Goal: Task Accomplishment & Management: Use online tool/utility

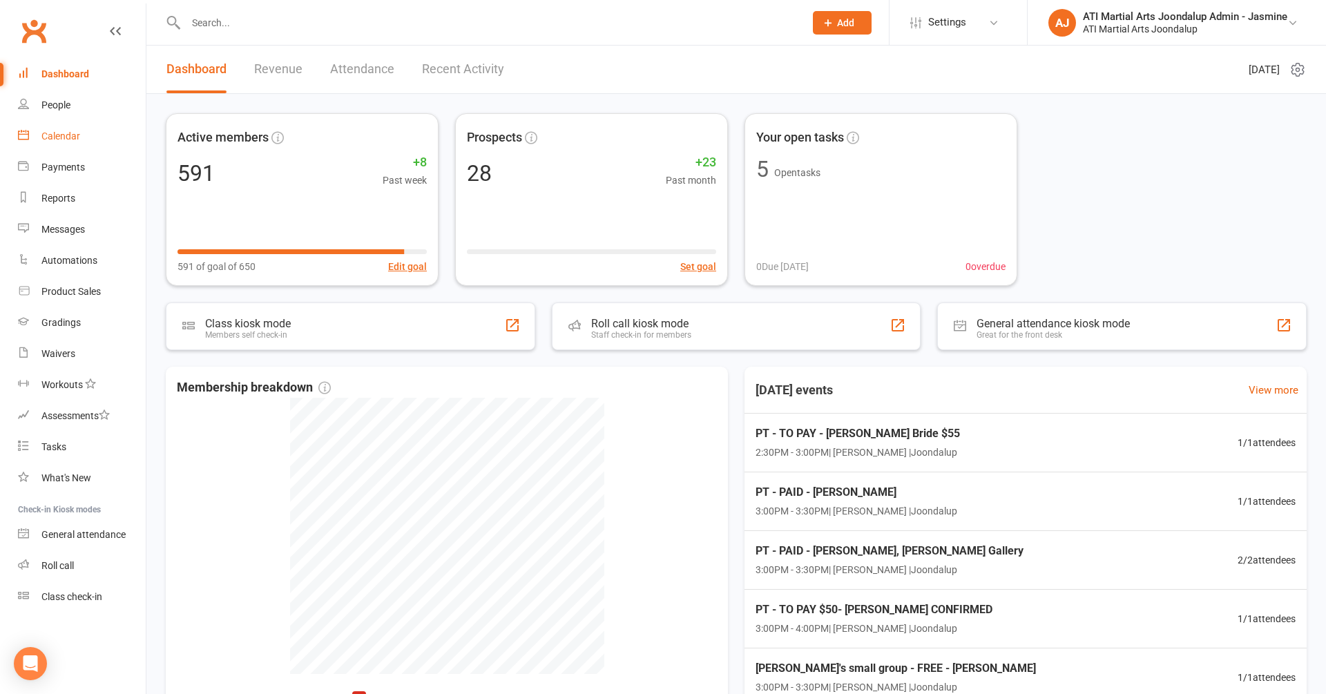
click at [75, 132] on div "Calendar" at bounding box center [60, 135] width 39 height 11
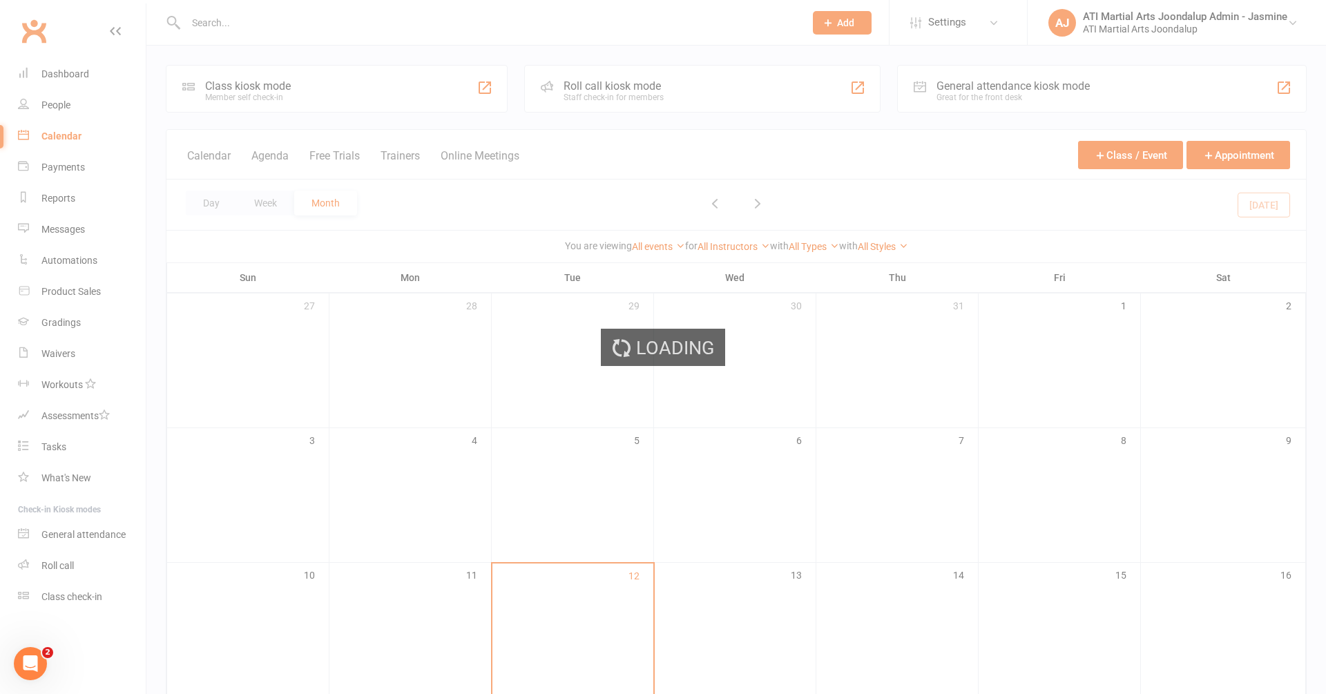
click at [64, 200] on div "Loading" at bounding box center [663, 347] width 1326 height 694
click at [64, 199] on div "Loading" at bounding box center [663, 347] width 1326 height 694
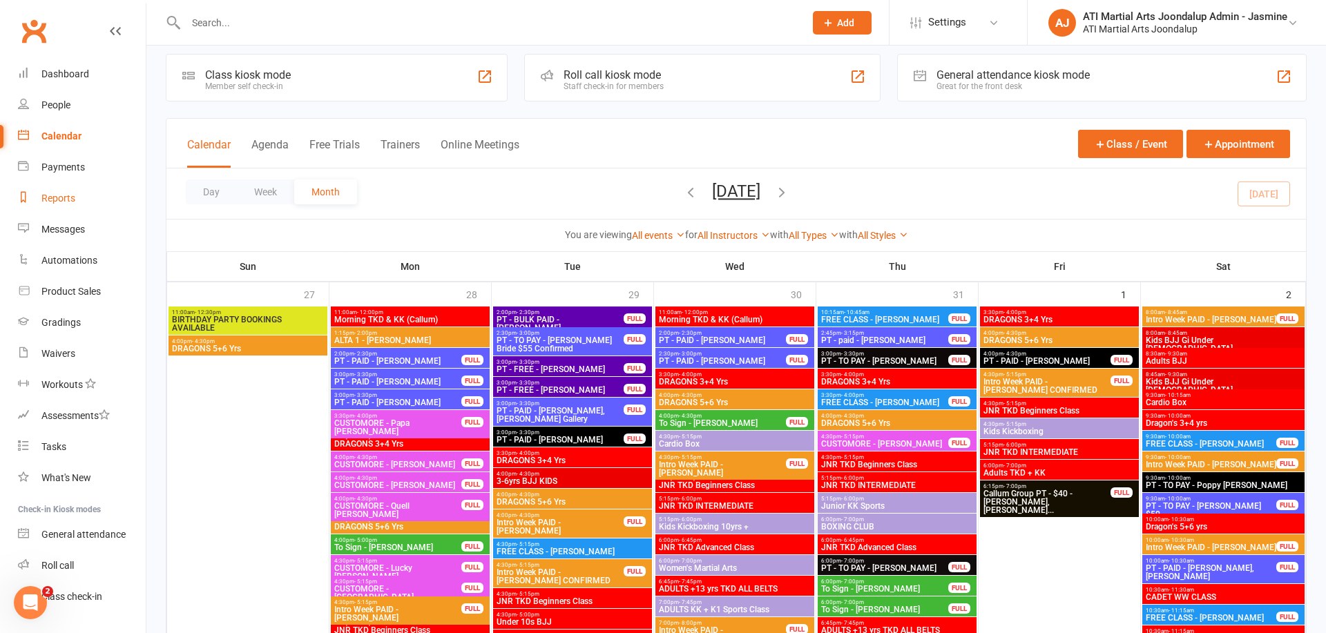
scroll to position [1, 0]
click at [65, 206] on link "Reports" at bounding box center [82, 197] width 128 height 31
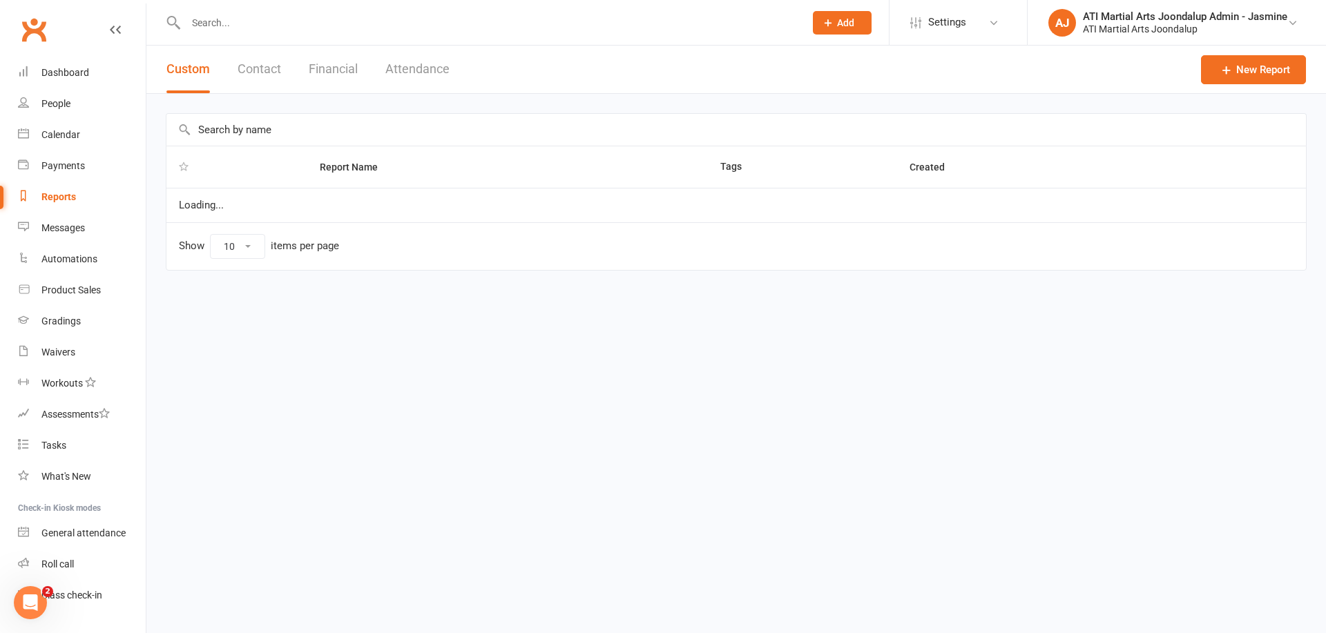
select select "100"
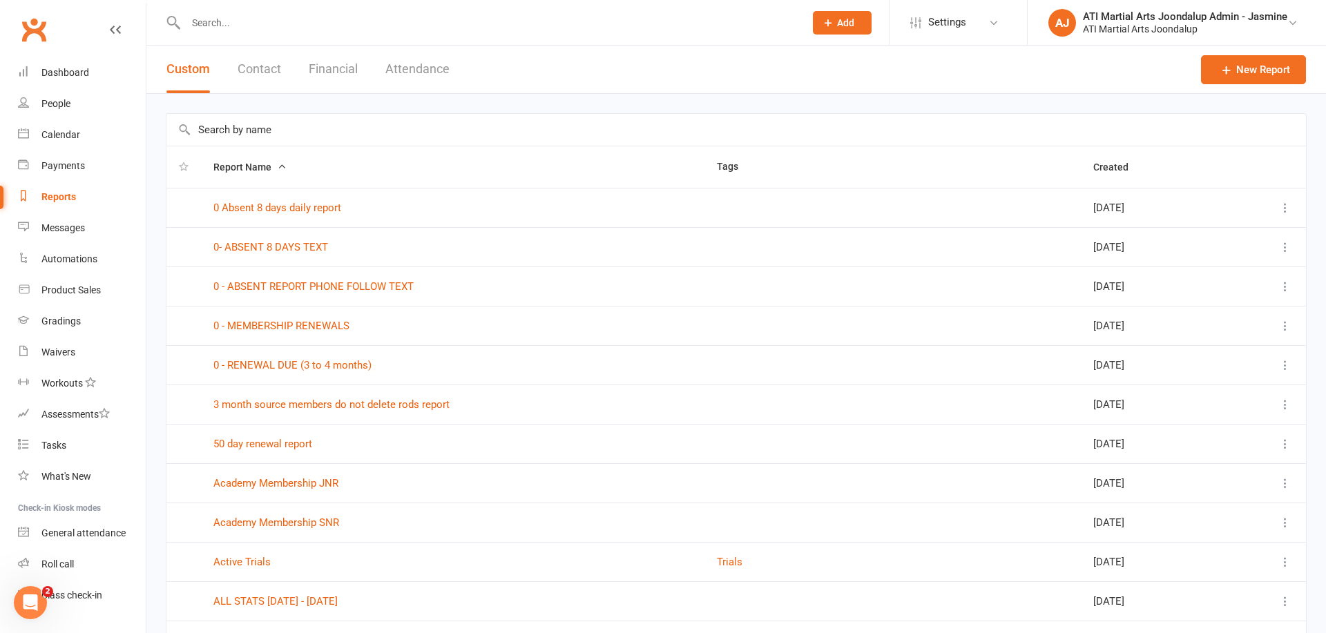
click at [117, 28] on icon at bounding box center [115, 29] width 11 height 11
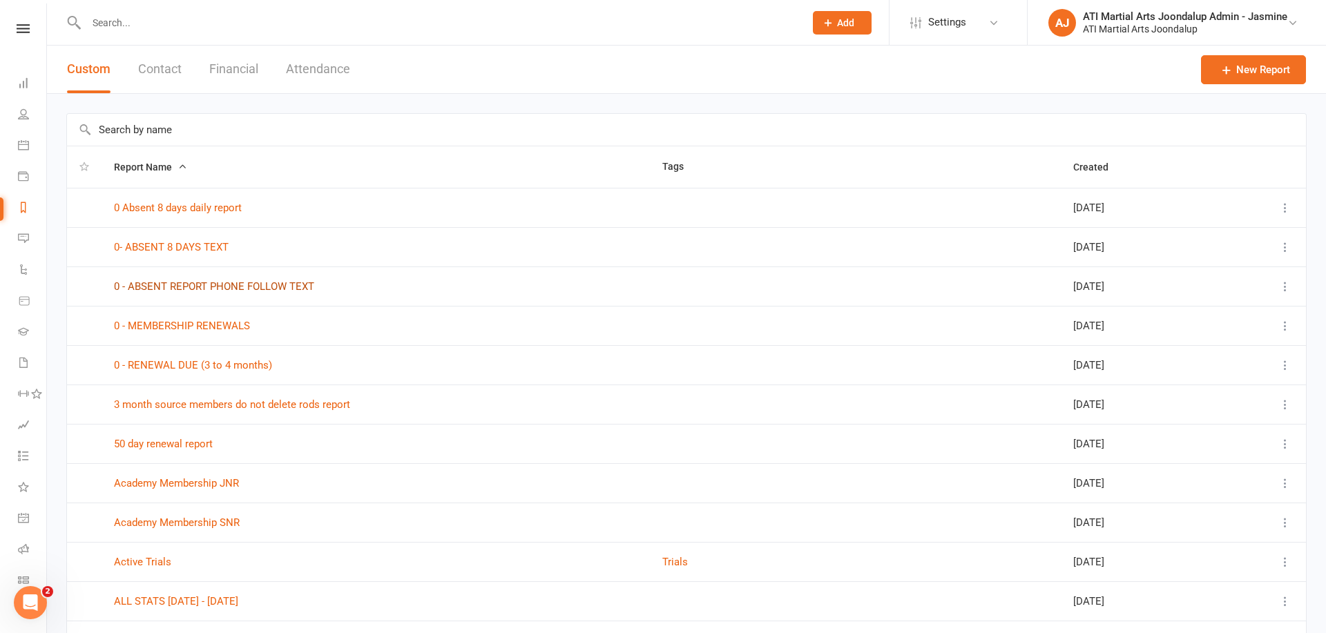
click at [203, 286] on link "0 - ABSENT REPORT PHONE FOLLOW TEXT" at bounding box center [214, 286] width 200 height 12
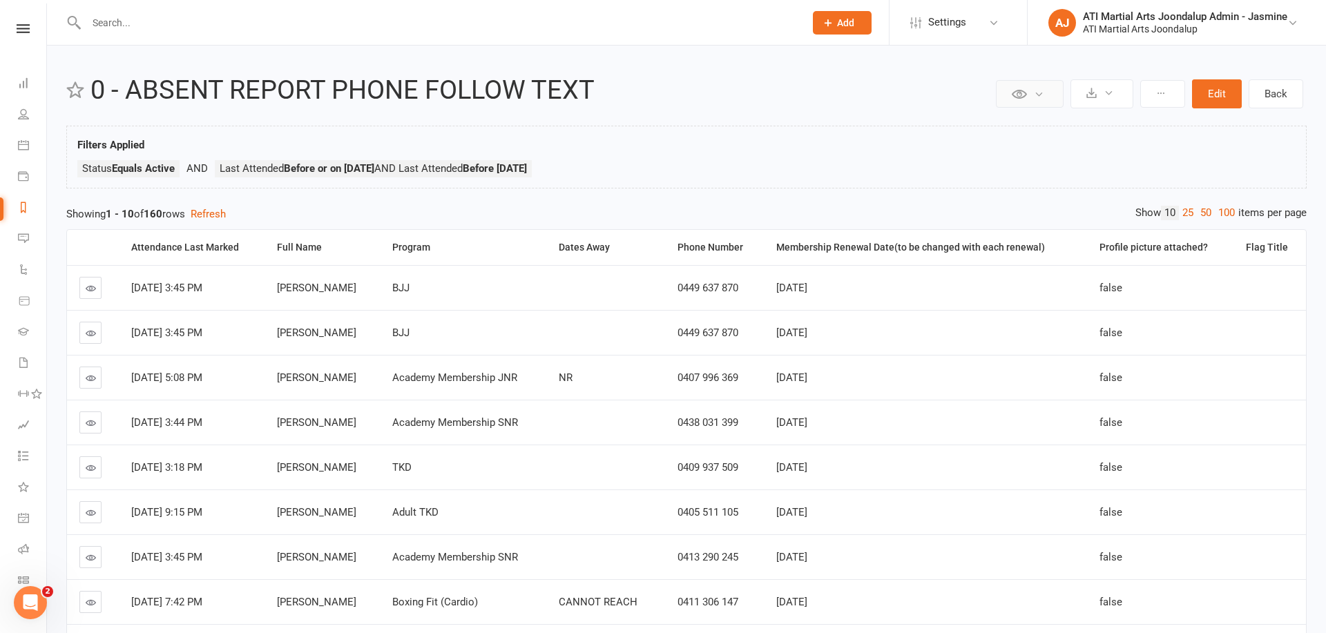
click at [1045, 95] on button at bounding box center [1030, 94] width 68 height 28
click at [1094, 92] on icon at bounding box center [1091, 93] width 10 height 10
click at [1047, 125] on link "Export to CSV" at bounding box center [1059, 127] width 145 height 28
